Goal: Find specific page/section: Find specific page/section

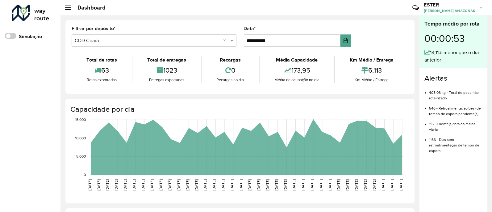
click at [45, 52] on div "Roteirizador AmbevTech Simulação" at bounding box center [30, 106] width 60 height 212
click at [52, 98] on div "Roteirizador AmbevTech Simulação" at bounding box center [30, 106] width 60 height 212
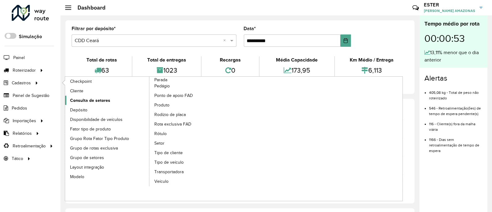
click at [97, 100] on span "Consulta de setores" at bounding box center [90, 100] width 40 height 6
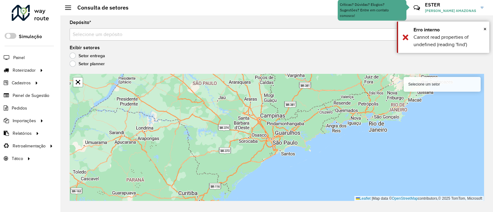
click at [114, 35] on input "text" at bounding box center [271, 34] width 396 height 7
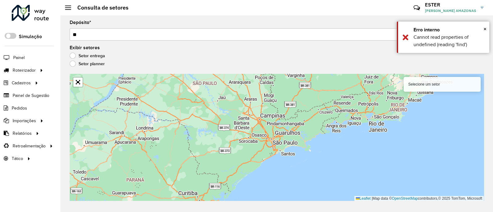
type input "*"
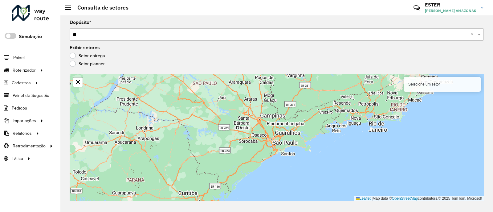
type input "*"
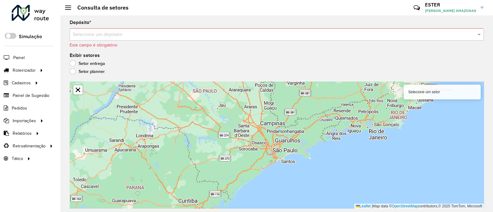
click at [284, 47] on formly-group "Depósito * Selecione um depósito Este campo é obrigatório Exibir setores Setor …" at bounding box center [277, 114] width 414 height 189
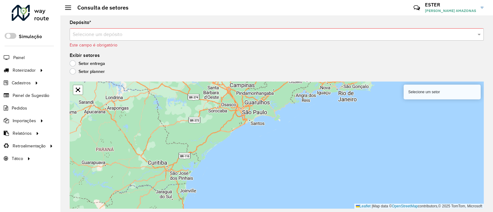
drag, startPoint x: 279, startPoint y: 43, endPoint x: 252, endPoint y: 39, distance: 27.2
click at [272, 39] on div "Depósito * Selecione um depósito Este campo é obrigatório" at bounding box center [277, 34] width 414 height 28
click at [221, 31] on input "text" at bounding box center [271, 34] width 396 height 7
type input "*****"
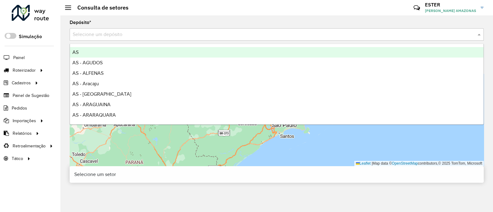
click at [166, 33] on input "text" at bounding box center [271, 34] width 396 height 7
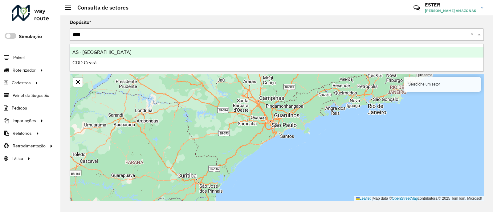
type input "*****"
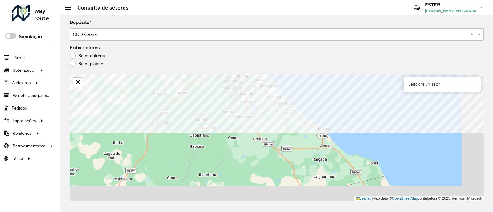
click at [147, 69] on formly-group "Depósito * Selecione um depósito × CDD Ceará × Exibir setores Setor entrega Set…" at bounding box center [277, 110] width 414 height 181
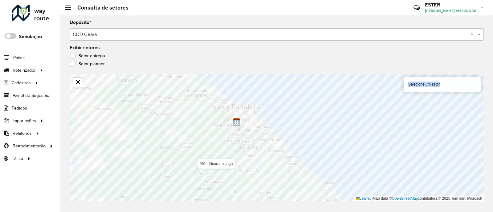
click at [217, 141] on div "Depósito * Selecione um depósito × CDD Ceará × Exibir setores Setor entrega Set…" at bounding box center [276, 113] width 433 height 197
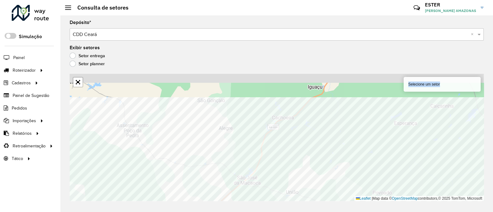
drag, startPoint x: 183, startPoint y: 205, endPoint x: 214, endPoint y: 209, distance: 32.1
click at [214, 209] on div "Depósito * Selecione um depósito × CDD Ceará × Exibir setores Setor entrega Set…" at bounding box center [276, 113] width 433 height 197
